Goal: Task Accomplishment & Management: Manage account settings

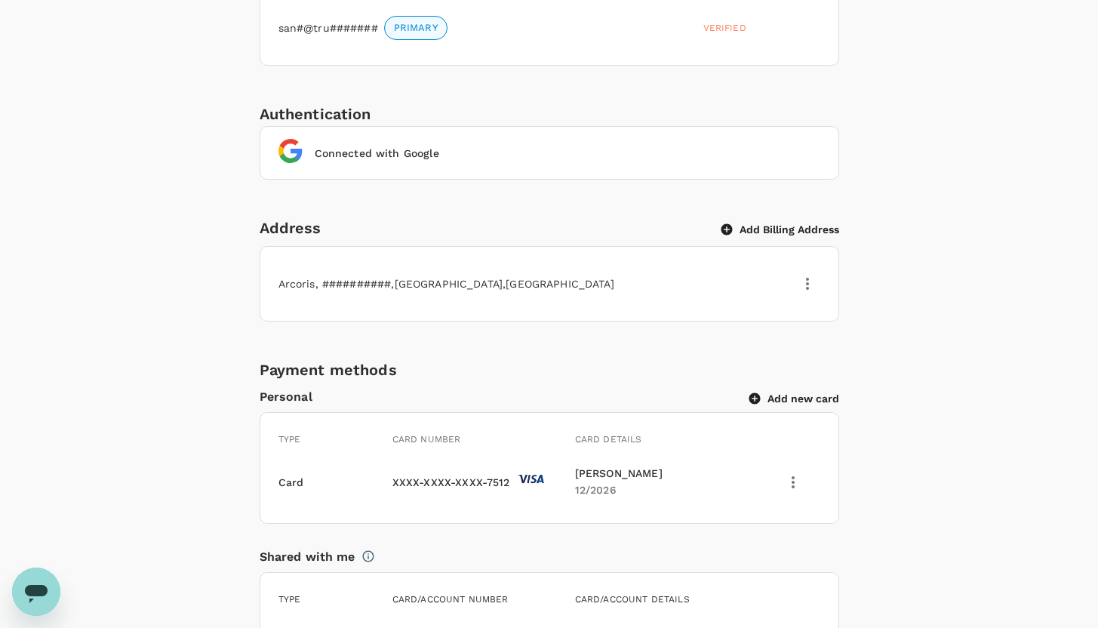
scroll to position [693, 0]
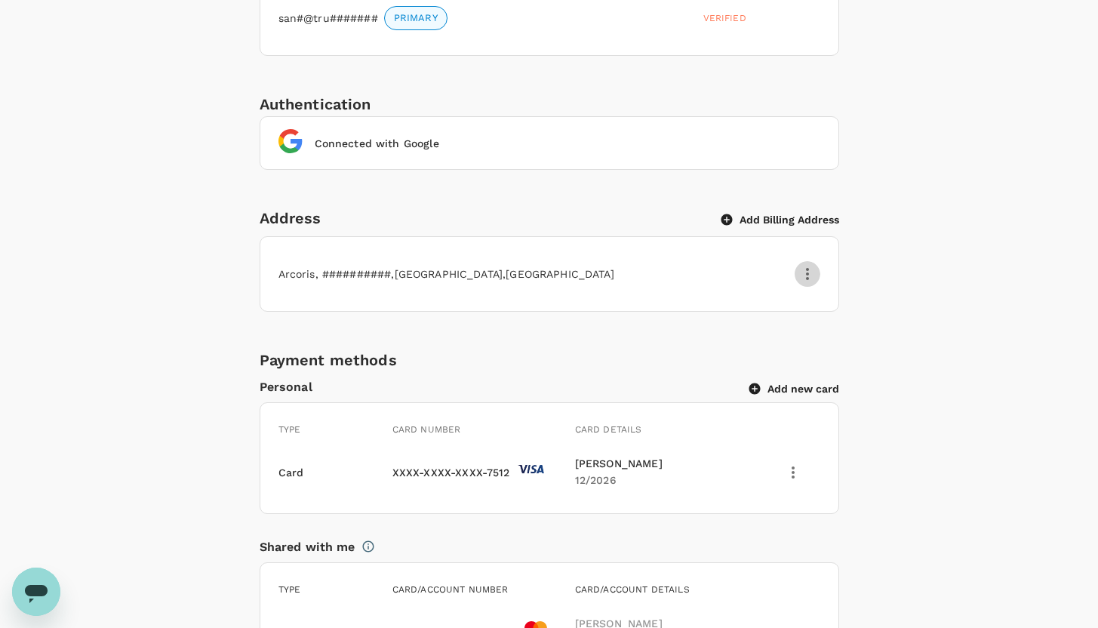
click at [803, 270] on icon "button" at bounding box center [807, 274] width 18 height 18
click at [784, 325] on div "Edit" at bounding box center [788, 311] width 63 height 36
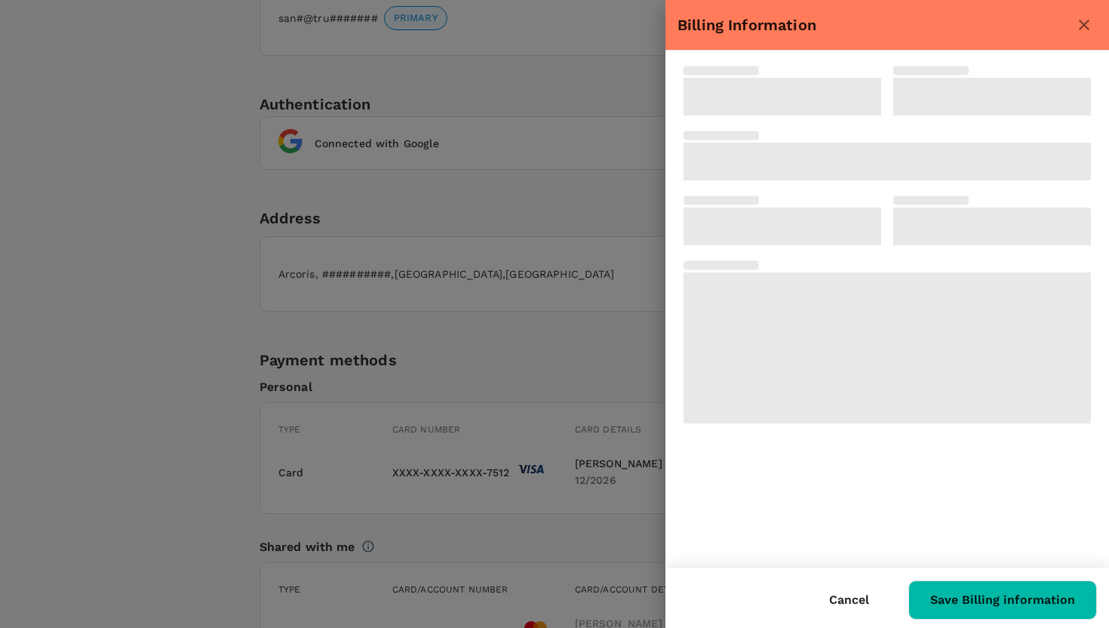
click at [782, 318] on span at bounding box center [886, 347] width 407 height 151
type input "Arcoris, [GEOGRAPHIC_DATA]"
type input "50480"
type input "[GEOGRAPHIC_DATA] of [GEOGRAPHIC_DATA]"
type input "[GEOGRAPHIC_DATA]"
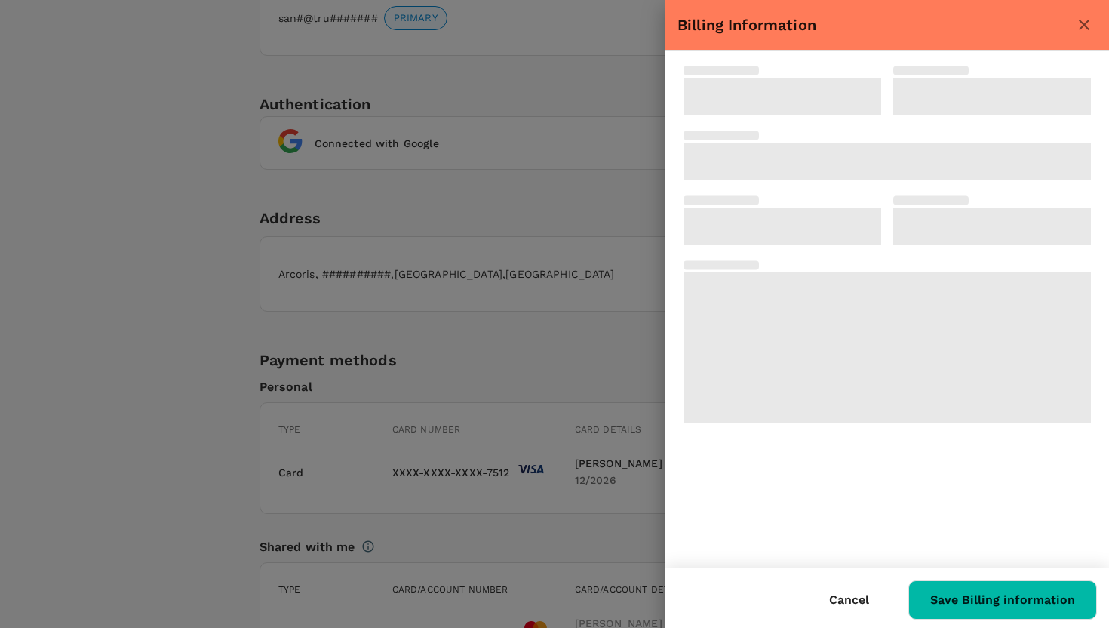
type input "[GEOGRAPHIC_DATA]"
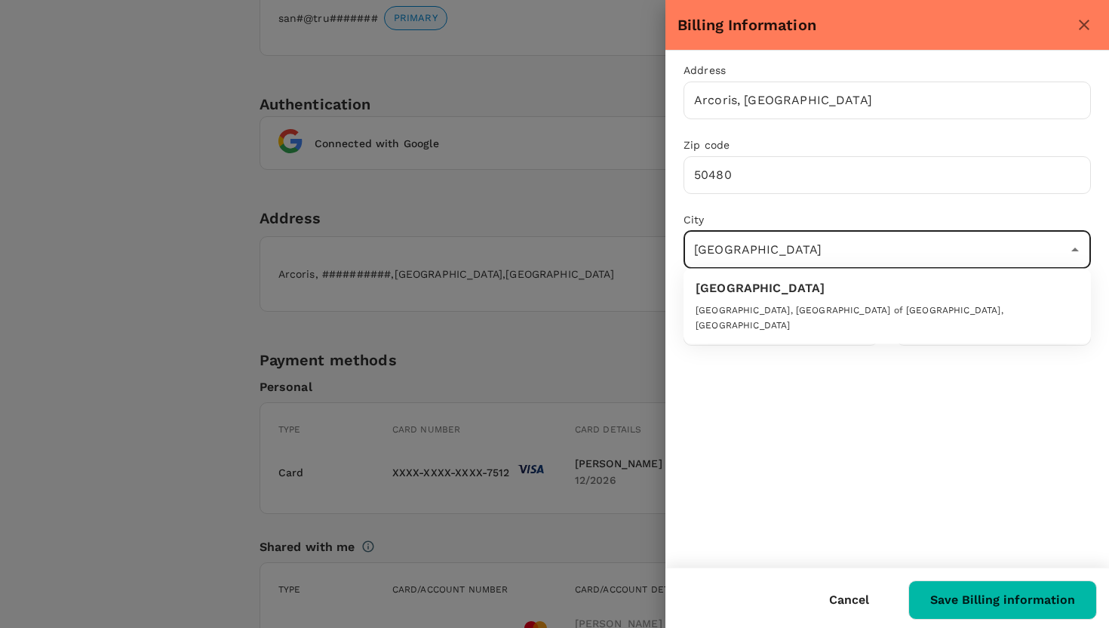
click at [776, 256] on input "[GEOGRAPHIC_DATA]" at bounding box center [875, 249] width 371 height 29
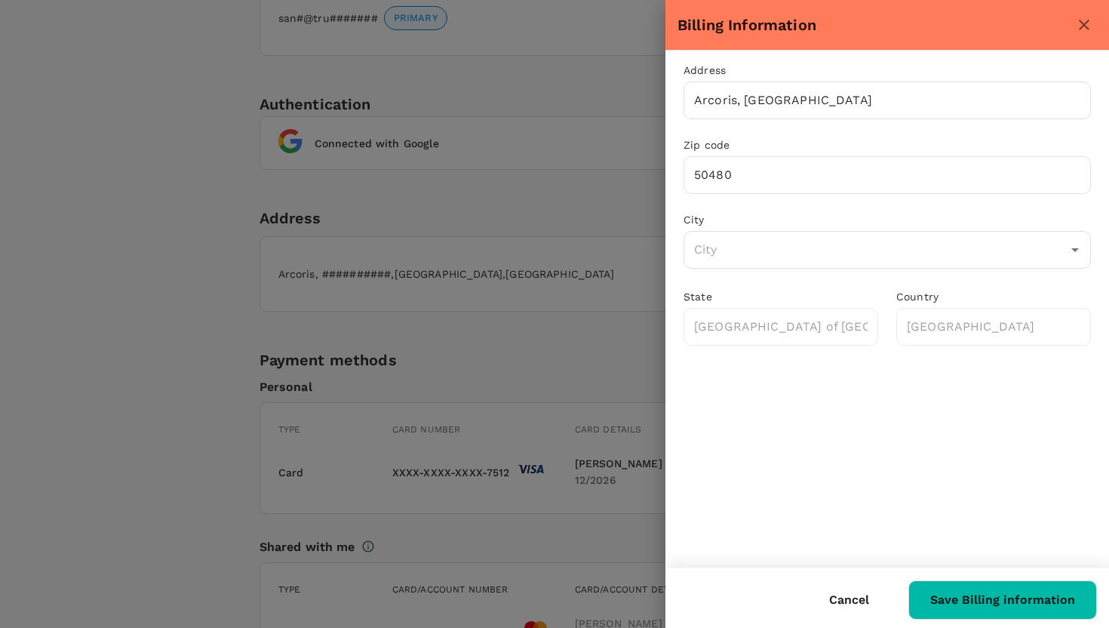
click at [879, 398] on div "Address [GEOGRAPHIC_DATA] ​ Zip code 50480 ​ City ​ [GEOGRAPHIC_DATA] of [GEOGR…" at bounding box center [887, 309] width 444 height 517
click at [1031, 607] on button "Save Billing information" at bounding box center [1002, 599] width 189 height 39
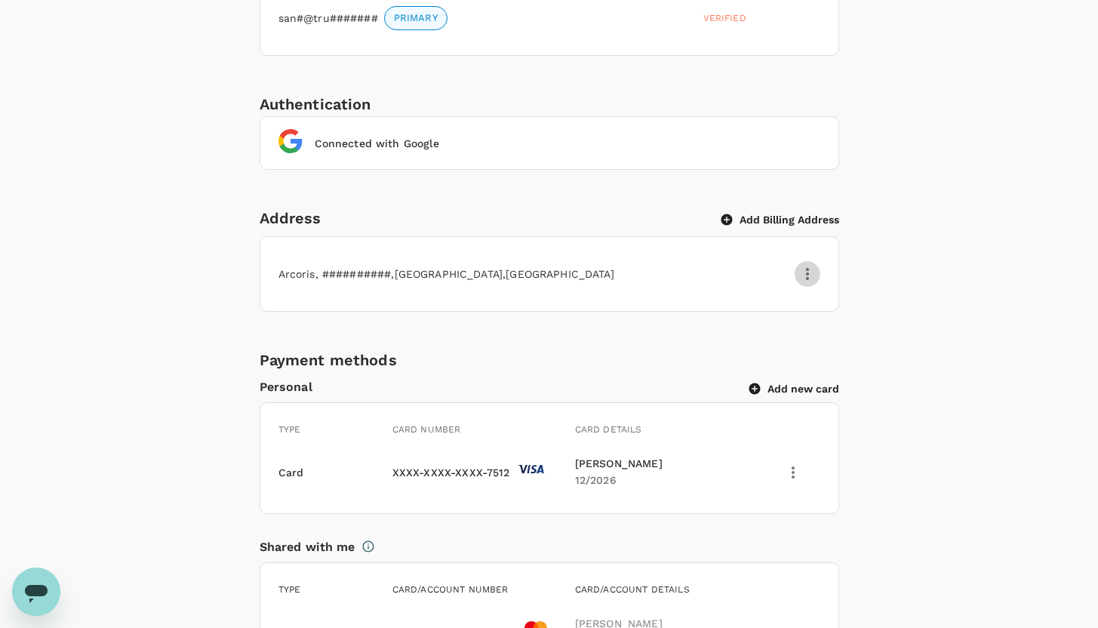
click at [809, 268] on icon "button" at bounding box center [807, 274] width 18 height 18
click at [790, 351] on span "Delete" at bounding box center [788, 348] width 39 height 18
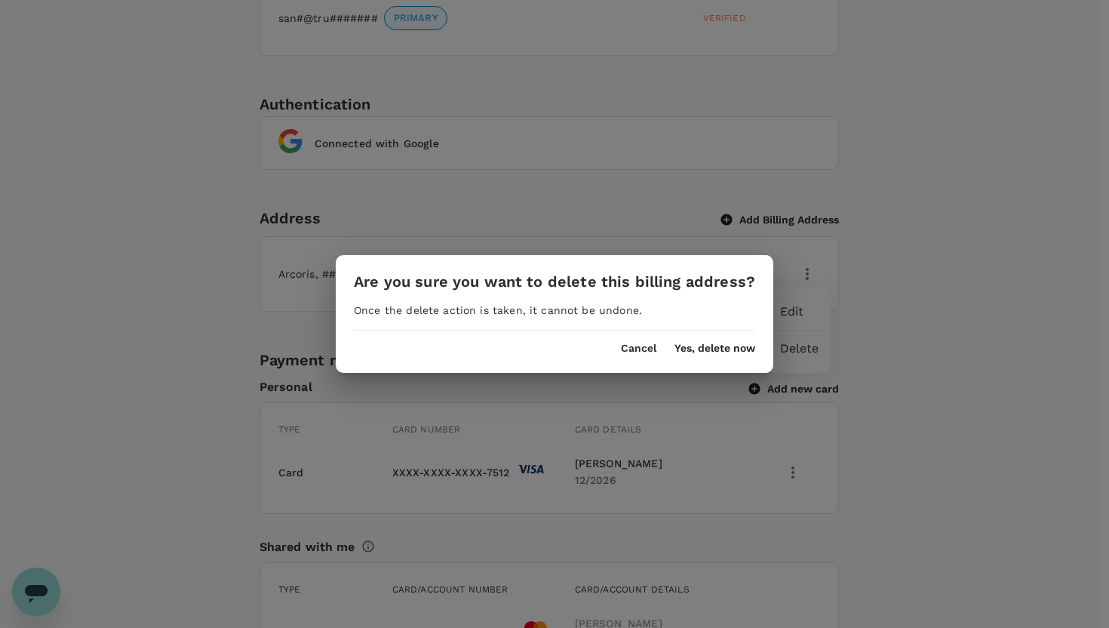
click at [723, 350] on button "Yes, delete now" at bounding box center [714, 348] width 81 height 12
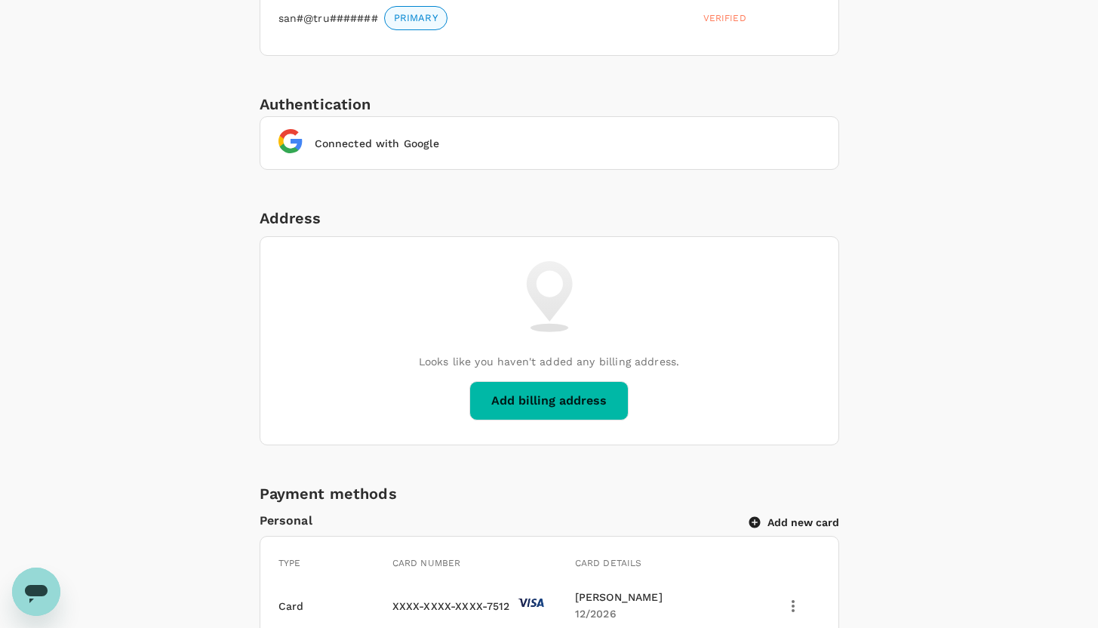
scroll to position [766, 0]
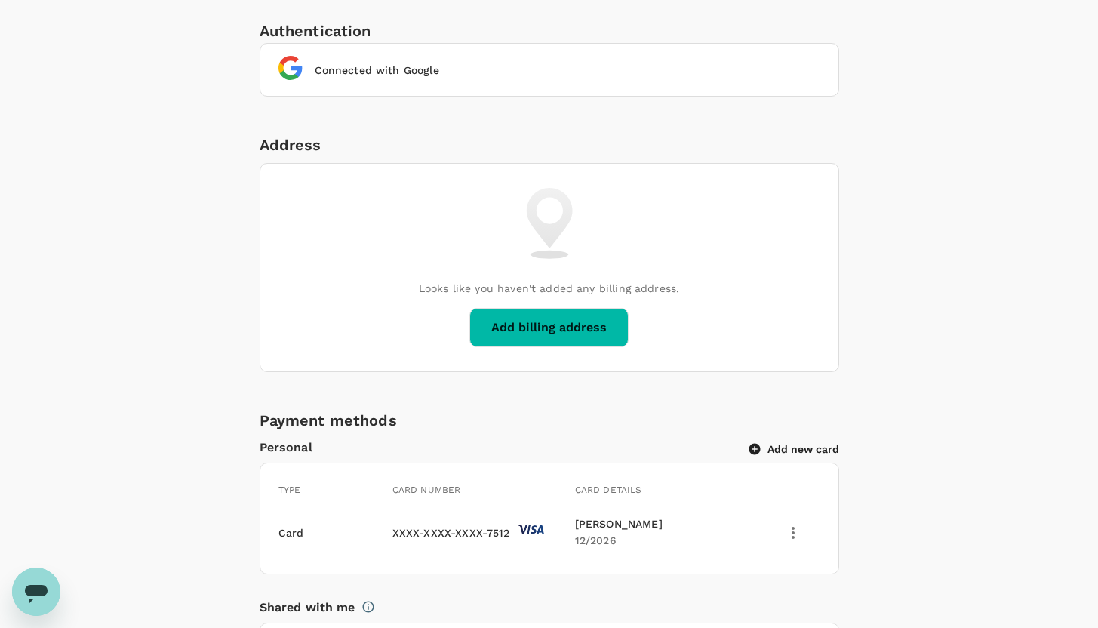
click at [577, 324] on button "Add billing address" at bounding box center [548, 327] width 159 height 39
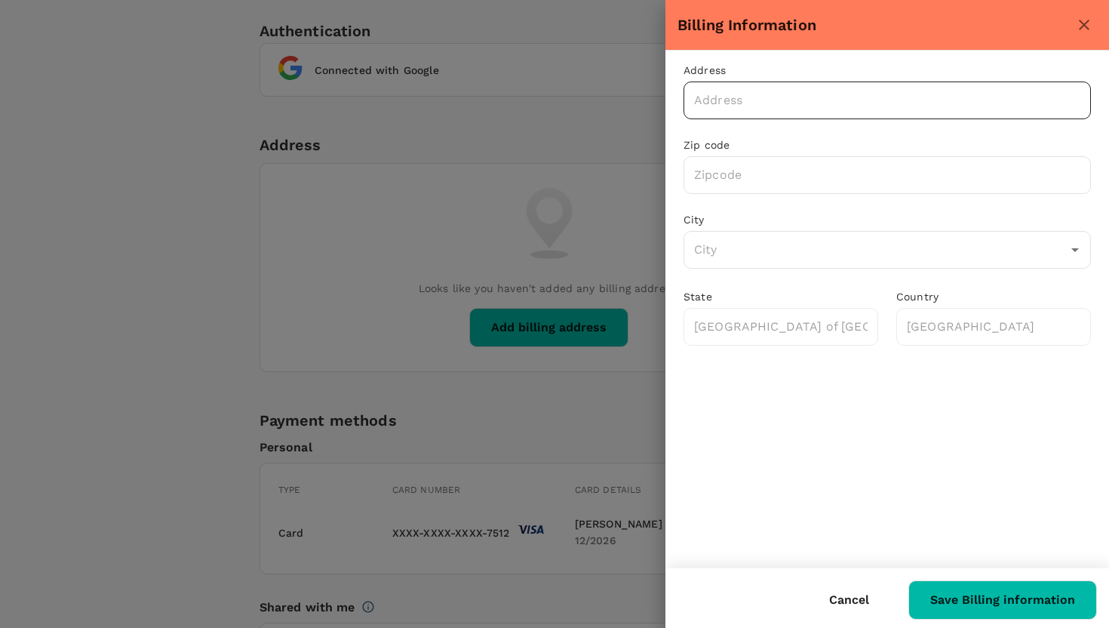
click at [792, 102] on input "text" at bounding box center [886, 100] width 407 height 38
type input "Arcoris"
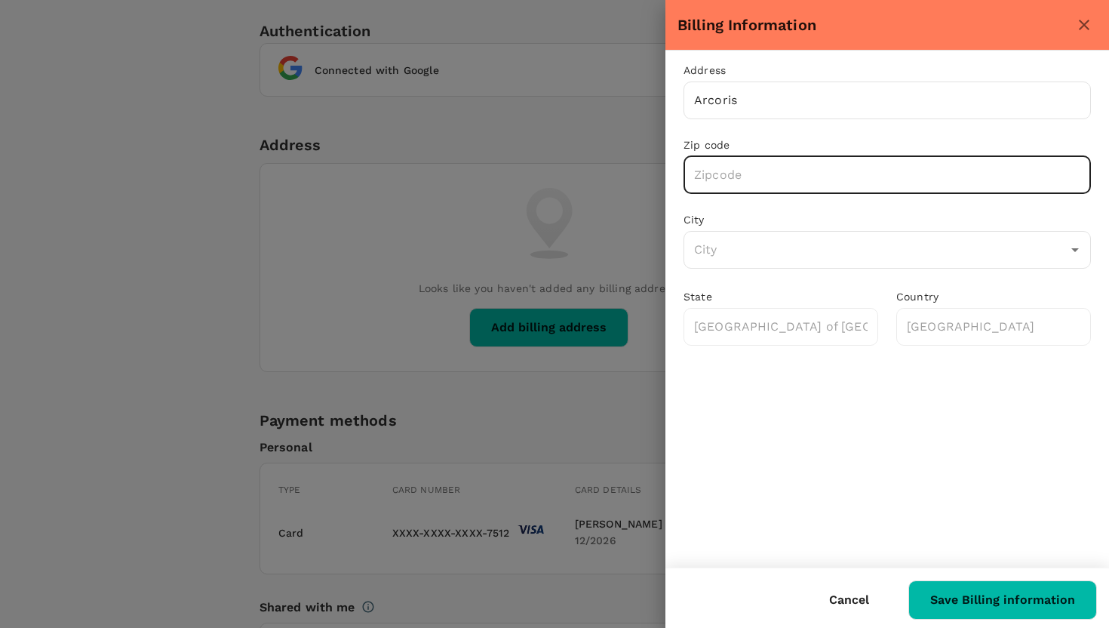
type input "1"
type input "50480"
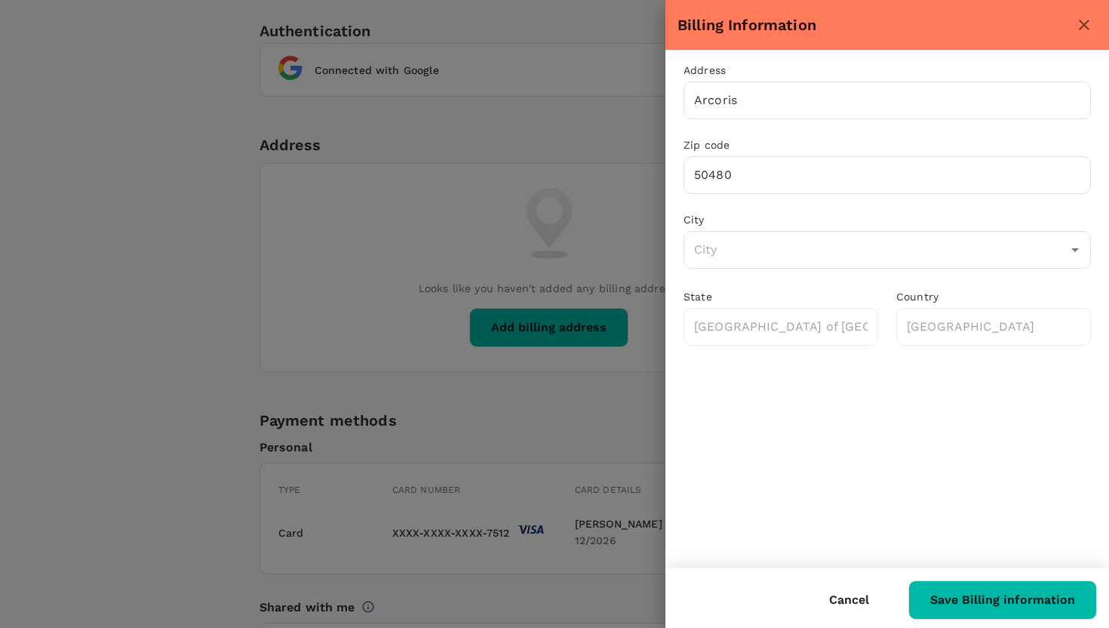
click at [869, 404] on div "Address Arcoris ​ Zip code 50480 ​ City ​ [GEOGRAPHIC_DATA] of [GEOGRAPHIC_DATA…" at bounding box center [887, 309] width 444 height 517
click at [1009, 603] on button "Save Billing information" at bounding box center [1002, 599] width 189 height 39
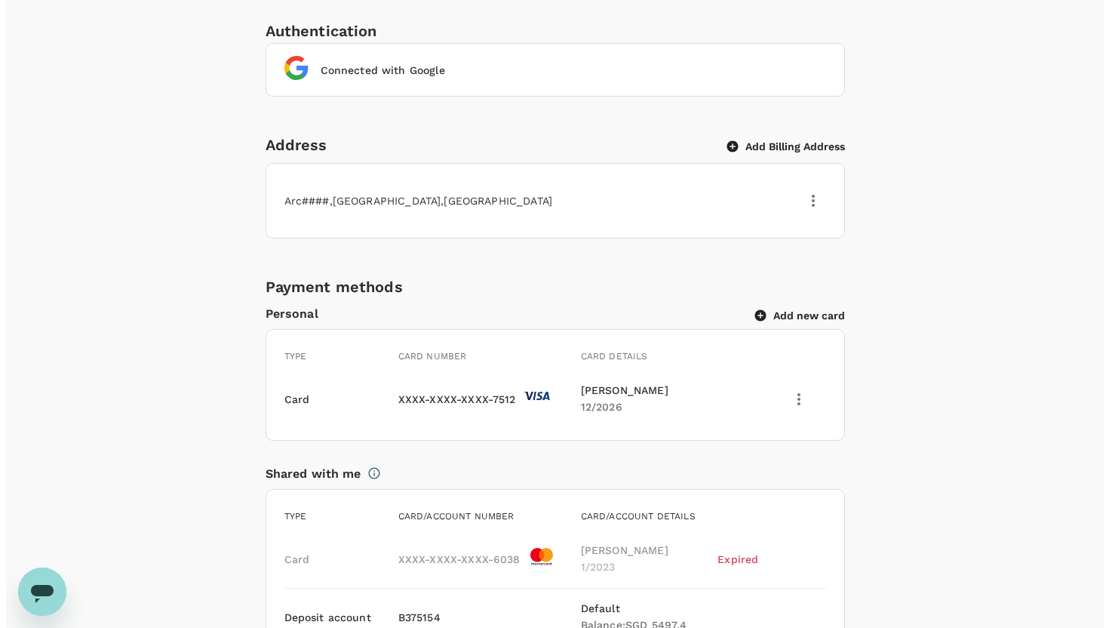
scroll to position [747, 0]
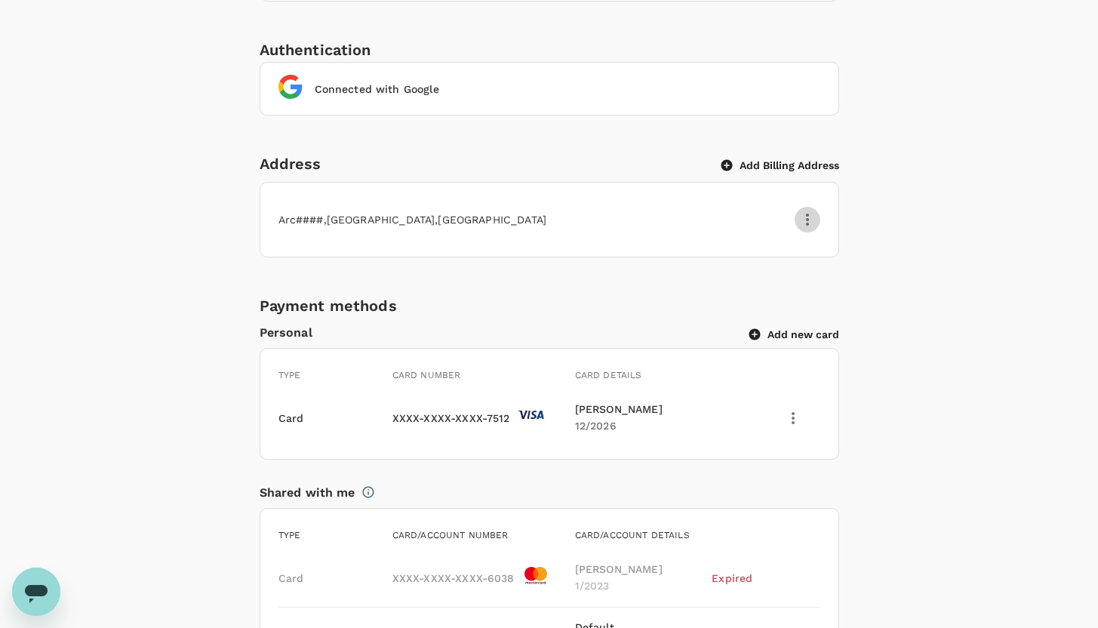
click at [807, 214] on icon "button" at bounding box center [807, 219] width 3 height 12
click at [791, 261] on span "Edit" at bounding box center [788, 257] width 39 height 18
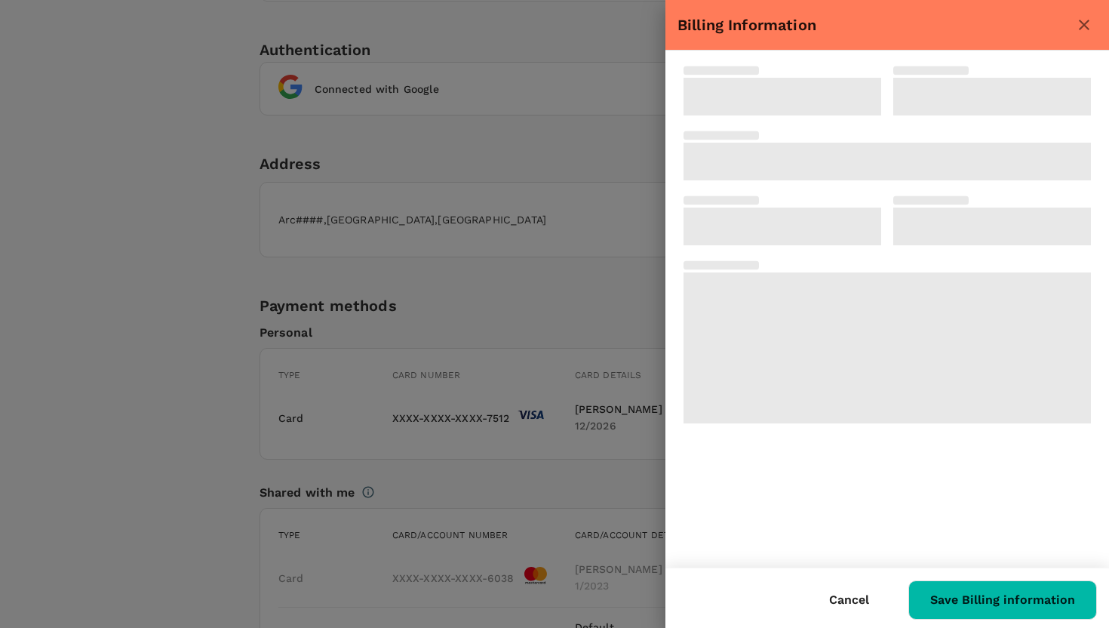
type input "Arcoris"
type input "50480"
type input "[GEOGRAPHIC_DATA]"
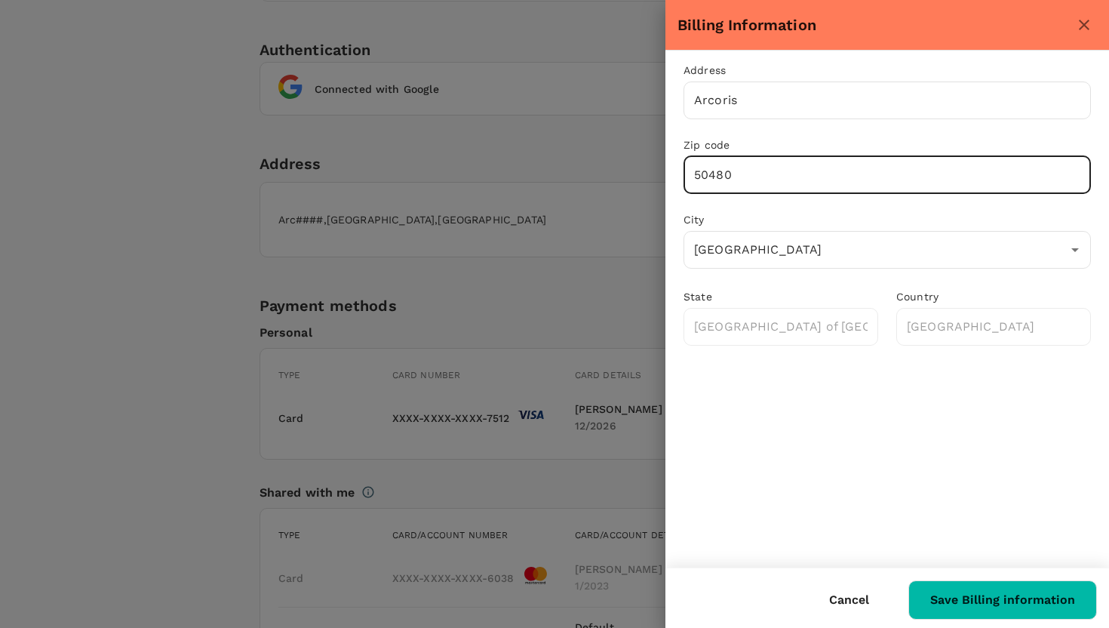
drag, startPoint x: 777, startPoint y: 183, endPoint x: 668, endPoint y: 171, distance: 109.2
click at [668, 171] on div "Zip code 50480 ​" at bounding box center [877, 156] width 425 height 75
type input "1234"
click at [833, 260] on input "[GEOGRAPHIC_DATA]" at bounding box center [875, 249] width 371 height 29
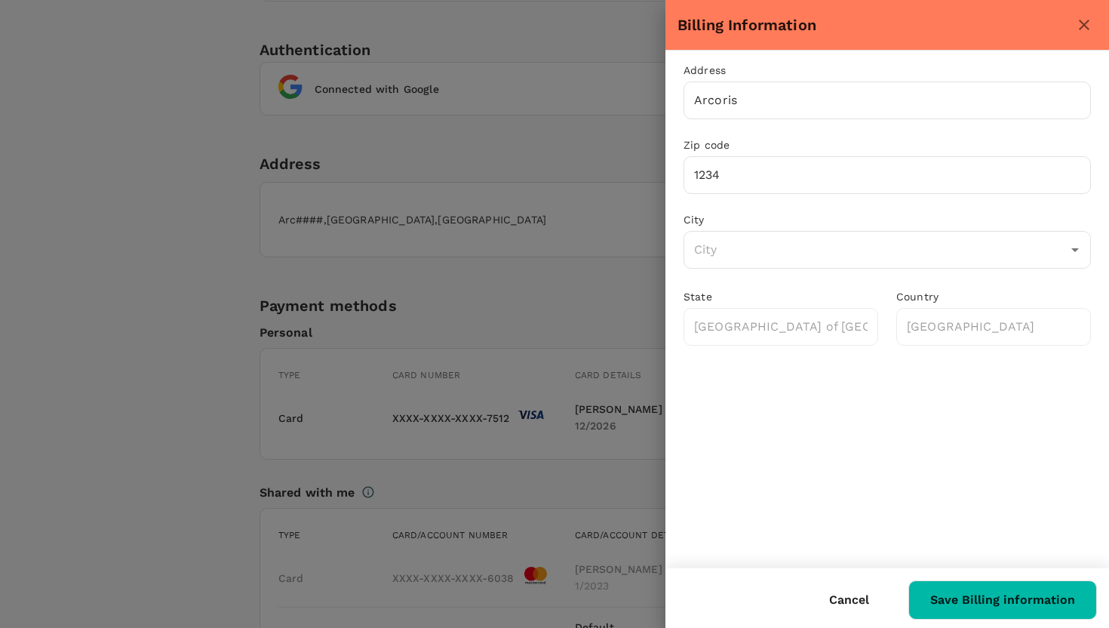
click at [938, 426] on div "Address Arcoris ​ Zip code 1234 ​ City ​ State [GEOGRAPHIC_DATA] of [GEOGRAPHIC…" at bounding box center [887, 309] width 444 height 517
click at [991, 595] on button "Save Billing information" at bounding box center [1002, 599] width 189 height 39
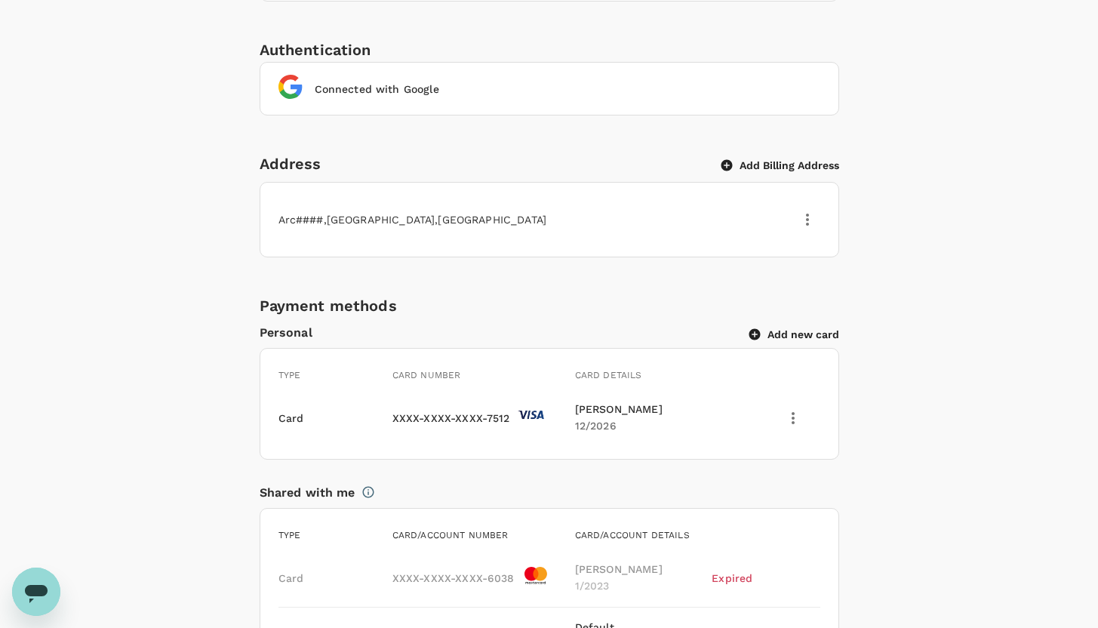
drag, startPoint x: 398, startPoint y: 234, endPoint x: 466, endPoint y: 250, distance: 69.7
click at [456, 236] on div "Arc#### , [GEOGRAPHIC_DATA] , [GEOGRAPHIC_DATA]" at bounding box center [549, 220] width 542 height 50
click at [508, 284] on div "Personal Information Profile Photo Upload your photo Photo should be at least 5…" at bounding box center [549, 380] width 579 height 1765
click at [812, 221] on icon "button" at bounding box center [807, 219] width 18 height 18
click at [677, 201] on div "Arc#### , [GEOGRAPHIC_DATA] , [GEOGRAPHIC_DATA]" at bounding box center [521, 210] width 522 height 33
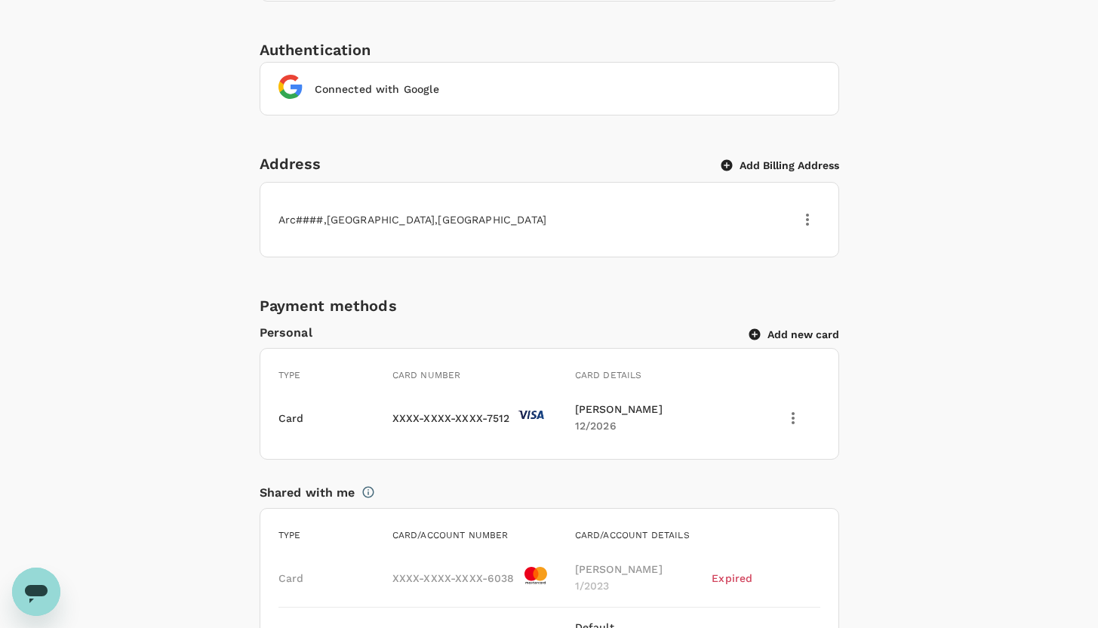
click at [742, 164] on button "Add Billing Address" at bounding box center [780, 165] width 118 height 14
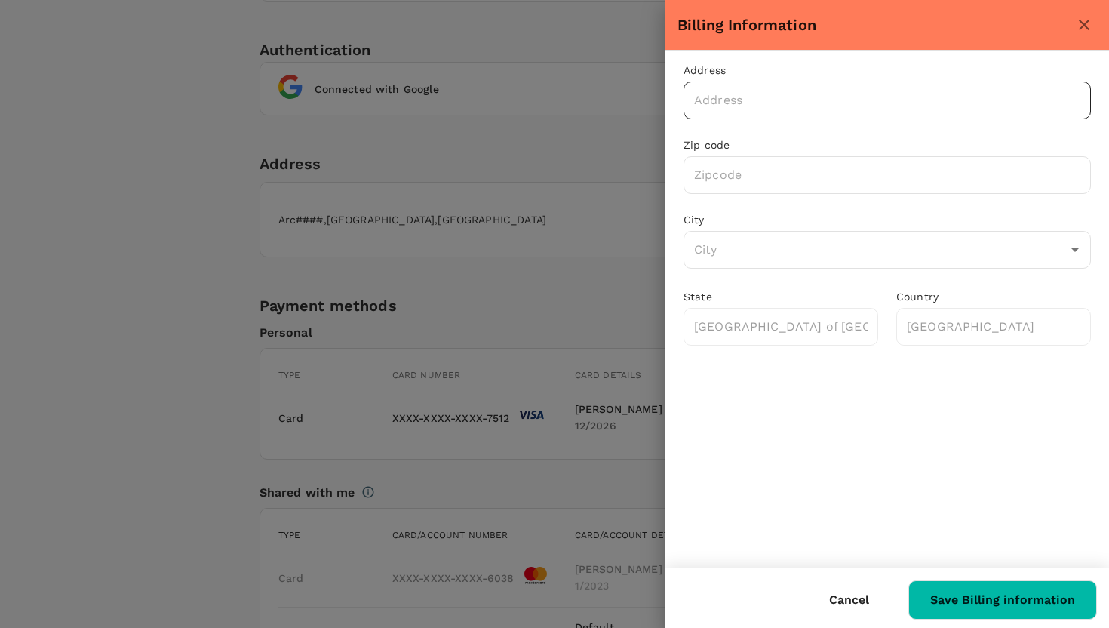
click at [773, 94] on input "text" at bounding box center [886, 100] width 407 height 38
type input "Sani"
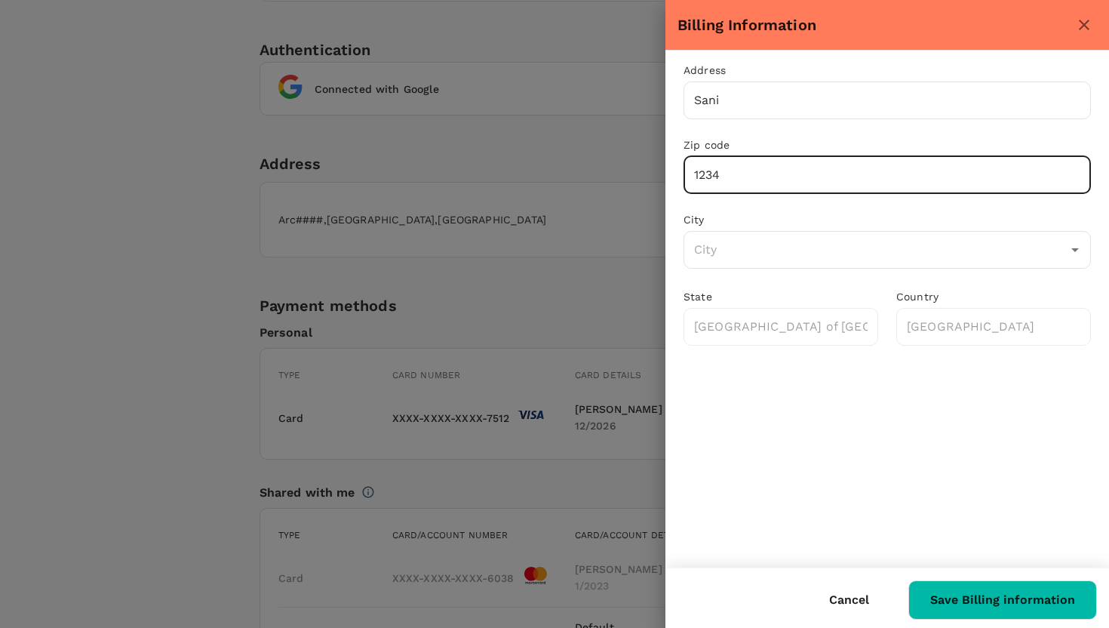
type input "1234"
drag, startPoint x: 818, startPoint y: 453, endPoint x: 836, endPoint y: 412, distance: 45.3
click at [819, 447] on div "Address Sani ​ Zip code 1234 ​ City ​ State [GEOGRAPHIC_DATA] of [GEOGRAPHIC_DA…" at bounding box center [887, 309] width 444 height 517
click at [1037, 603] on button "Save Billing information" at bounding box center [1002, 599] width 189 height 39
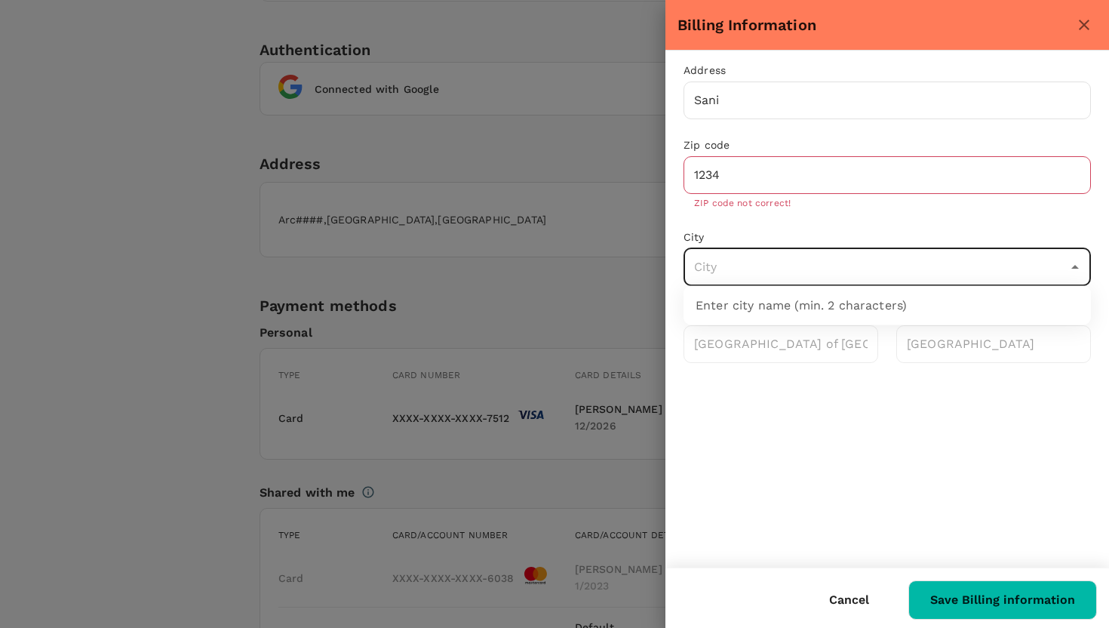
click at [760, 257] on input "text" at bounding box center [875, 267] width 371 height 29
click at [766, 221] on div "City ​" at bounding box center [877, 249] width 425 height 77
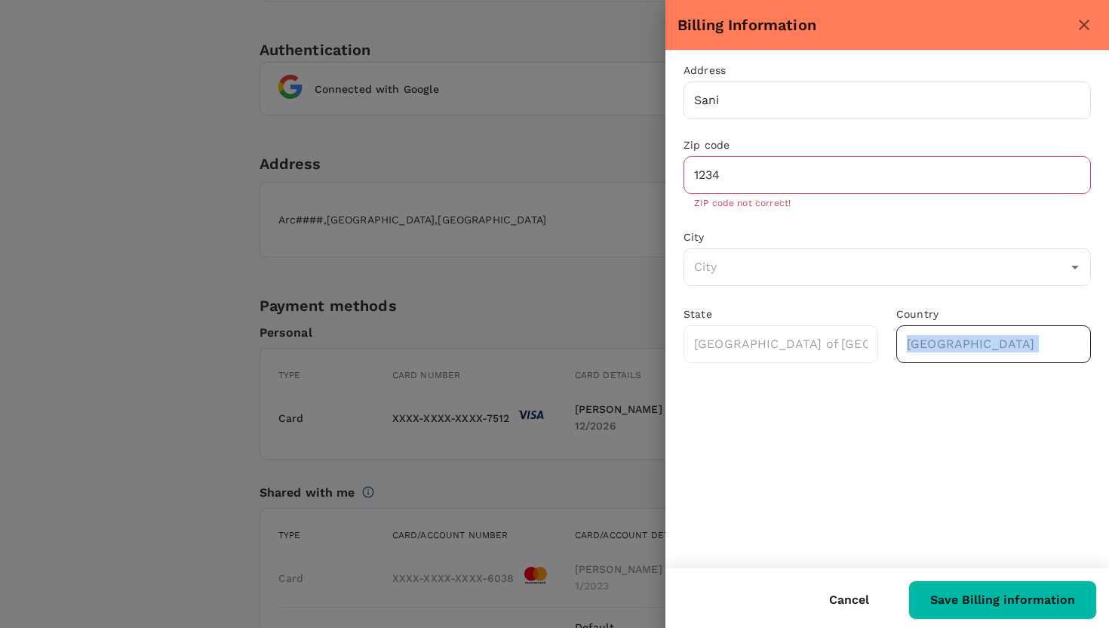
click at [982, 361] on div "Address Sani ​ Zip code 1234 ​ ZIP code not correct! City ​ State [GEOGRAPHIC_D…" at bounding box center [887, 213] width 444 height 324
drag, startPoint x: 976, startPoint y: 360, endPoint x: 885, endPoint y: 343, distance: 92.8
click at [885, 343] on div "Country [GEOGRAPHIC_DATA] ​" at bounding box center [984, 325] width 213 height 75
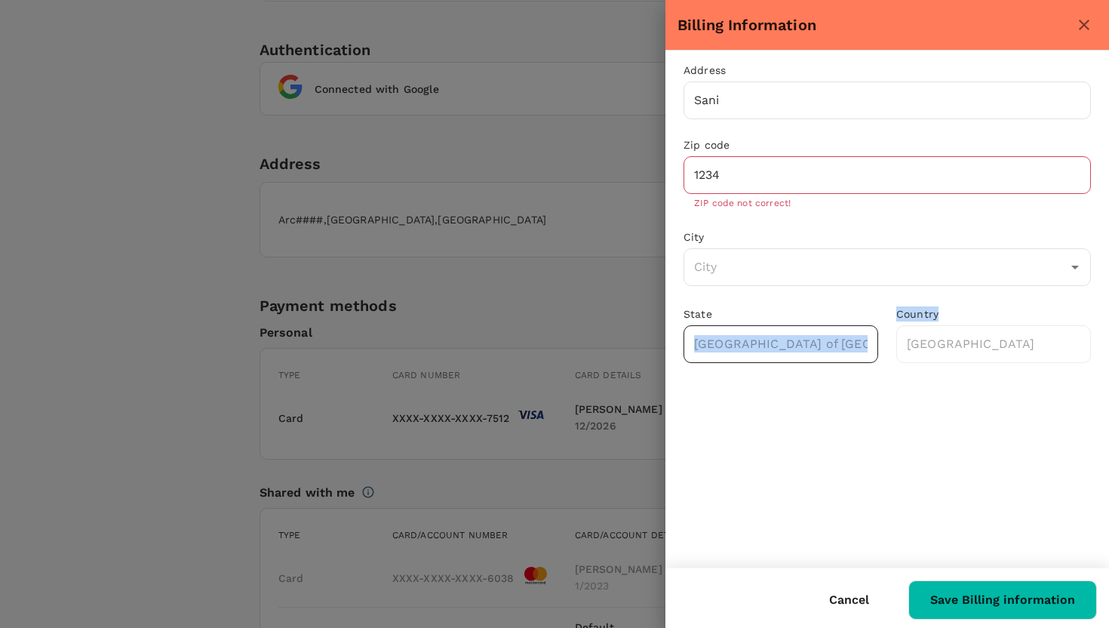
click at [875, 336] on div "Address Sani ​ Zip code 1234 ​ ZIP code not correct! City ​ State [GEOGRAPHIC_D…" at bounding box center [877, 204] width 425 height 318
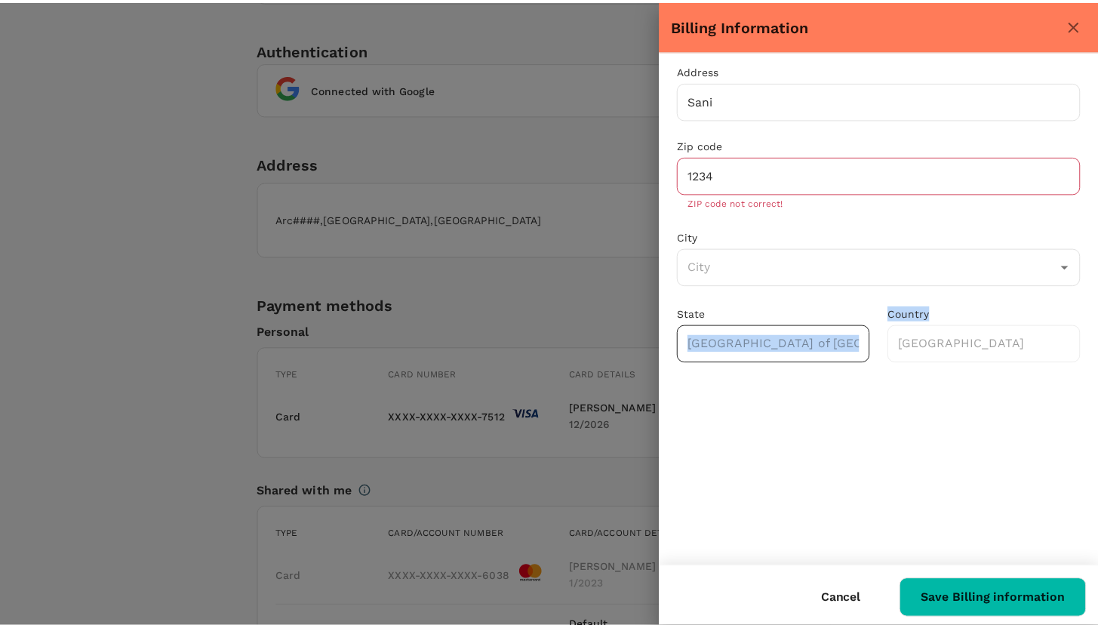
scroll to position [0, 28]
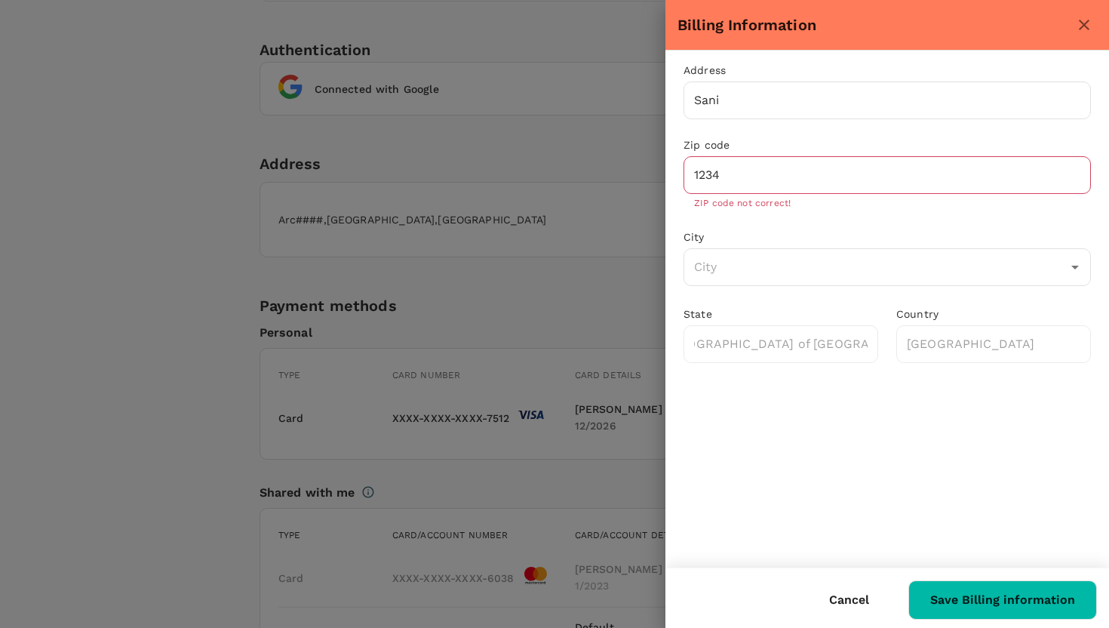
drag, startPoint x: 899, startPoint y: 484, endPoint x: 889, endPoint y: 627, distance: 143.7
click at [898, 490] on div "Address Sani ​ Zip code 1234 ​ ZIP code not correct! City ​ State [GEOGRAPHIC_D…" at bounding box center [887, 309] width 444 height 517
drag, startPoint x: 867, startPoint y: 593, endPoint x: 800, endPoint y: 542, distance: 83.4
click at [866, 593] on button "Cancel" at bounding box center [849, 600] width 82 height 38
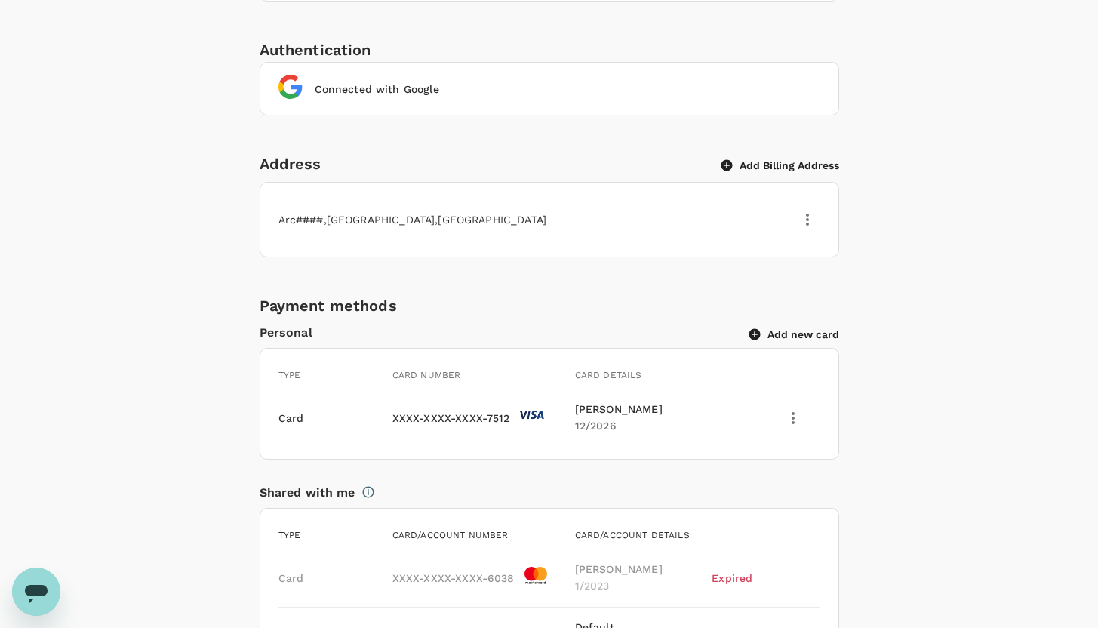
click at [680, 281] on div "Personal Information Profile Photo Upload your photo Photo should be at least 5…" at bounding box center [549, 380] width 579 height 1765
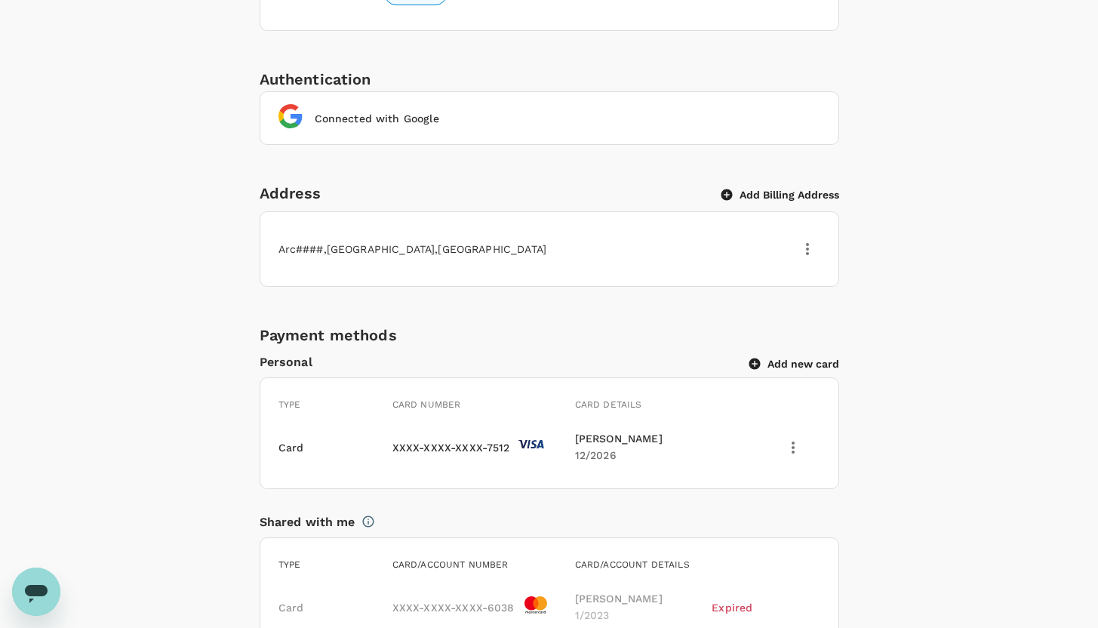
scroll to position [0, 0]
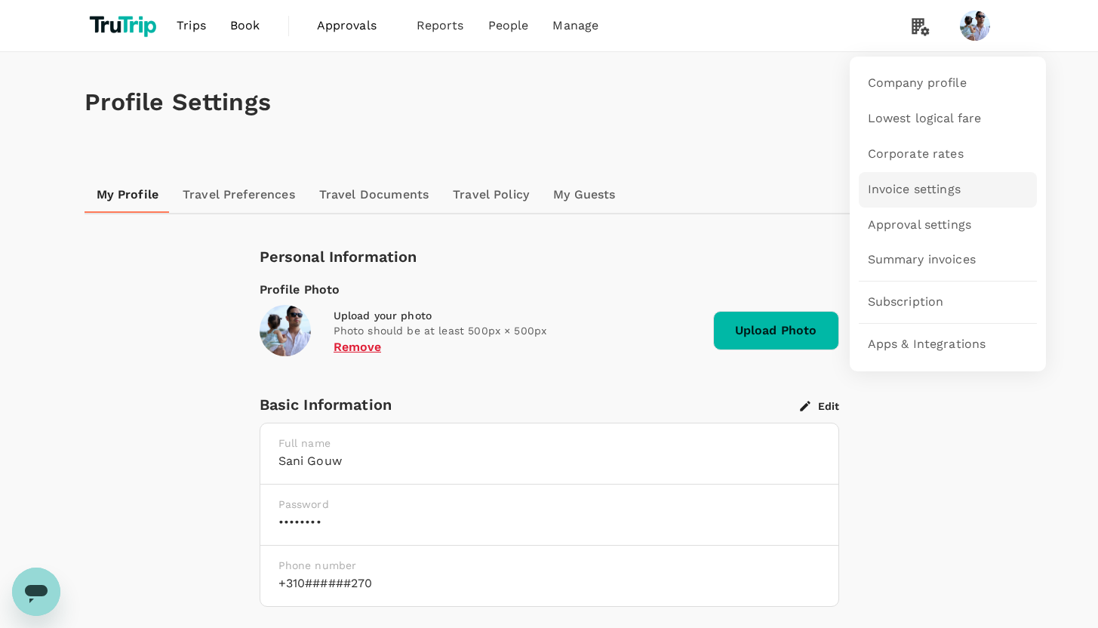
click at [933, 197] on span "Invoice settings" at bounding box center [914, 189] width 93 height 17
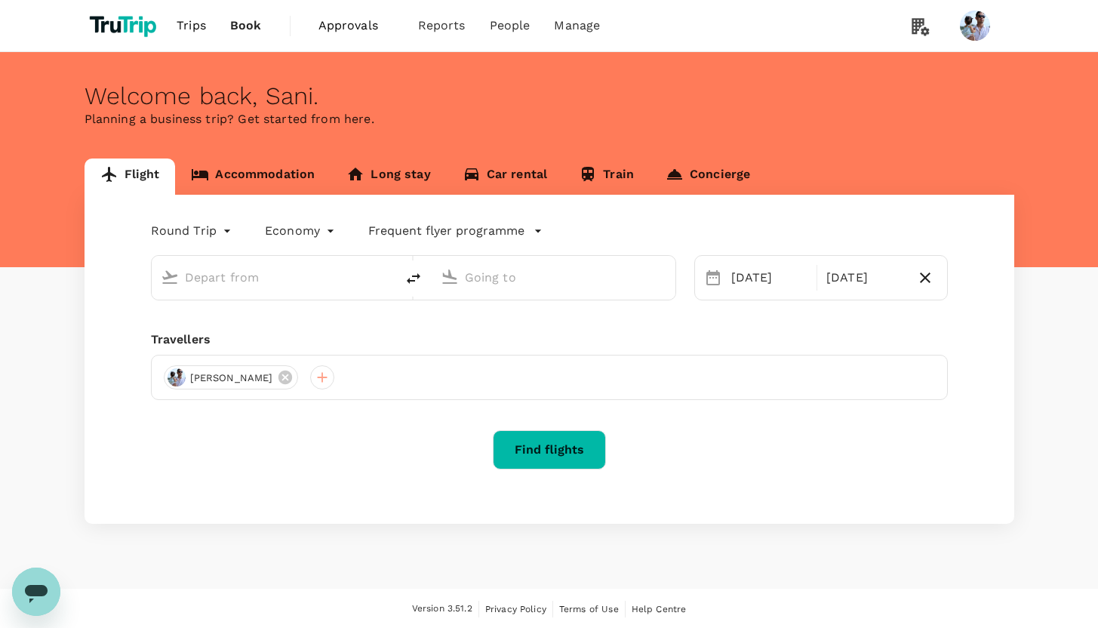
type input "Kuala Lumpur, Malaysia (any)"
type input "Penang, Malaysia (any)"
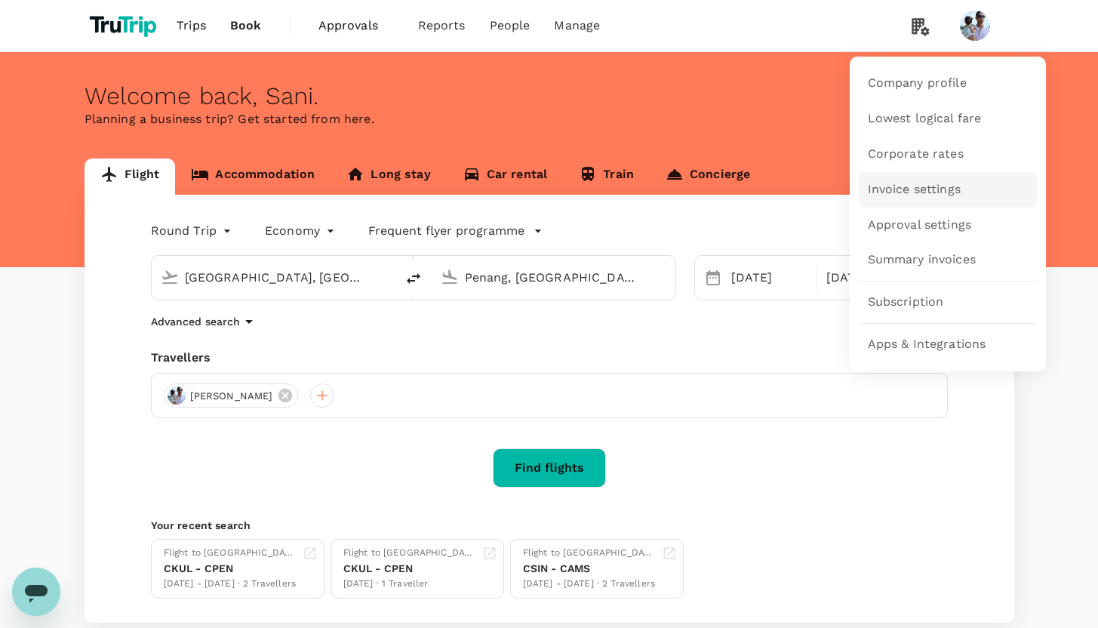
click at [922, 189] on span "Invoice settings" at bounding box center [914, 189] width 93 height 17
